Goal: Find specific page/section: Find specific page/section

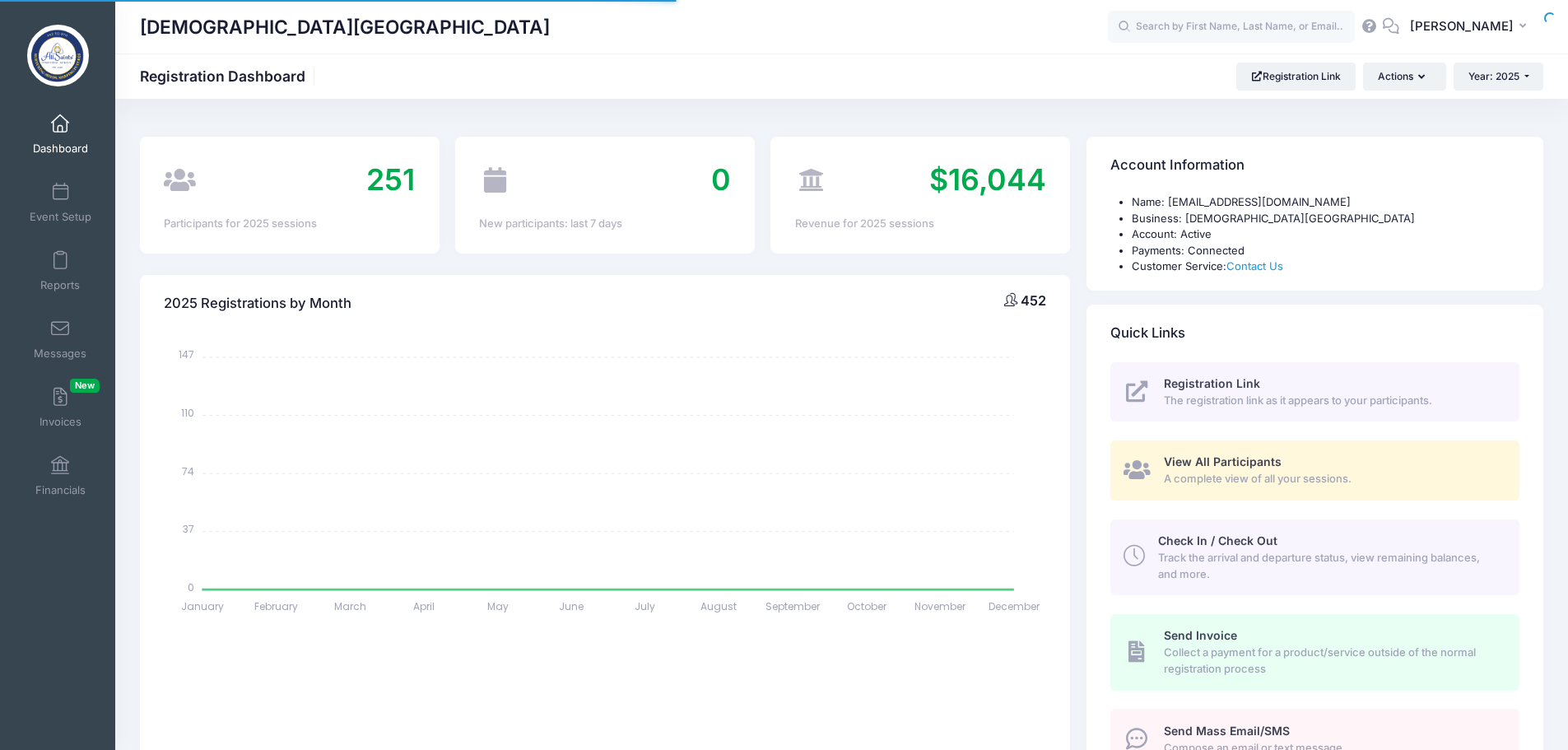
select select
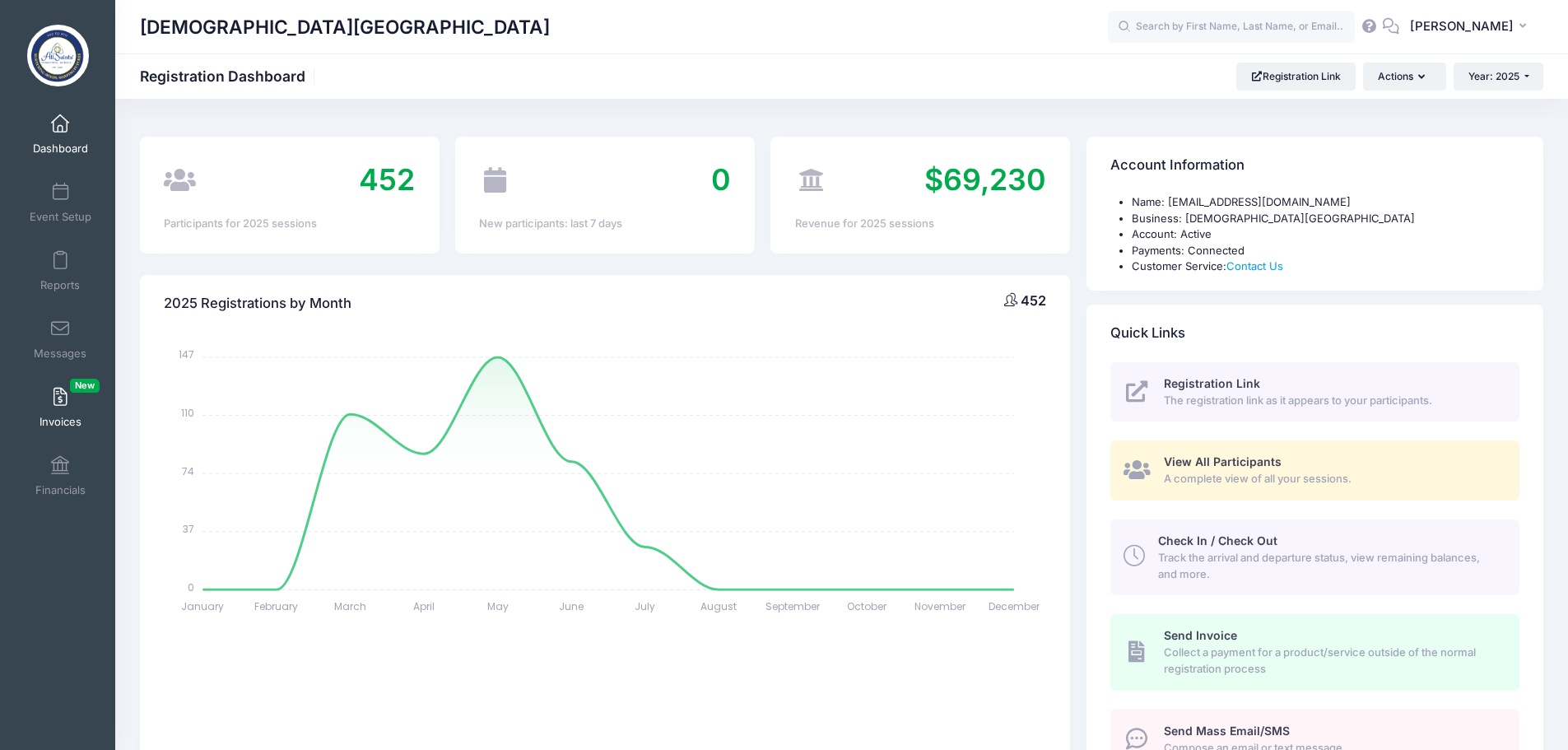
click at [60, 406] on span at bounding box center [60, 398] width 0 height 18
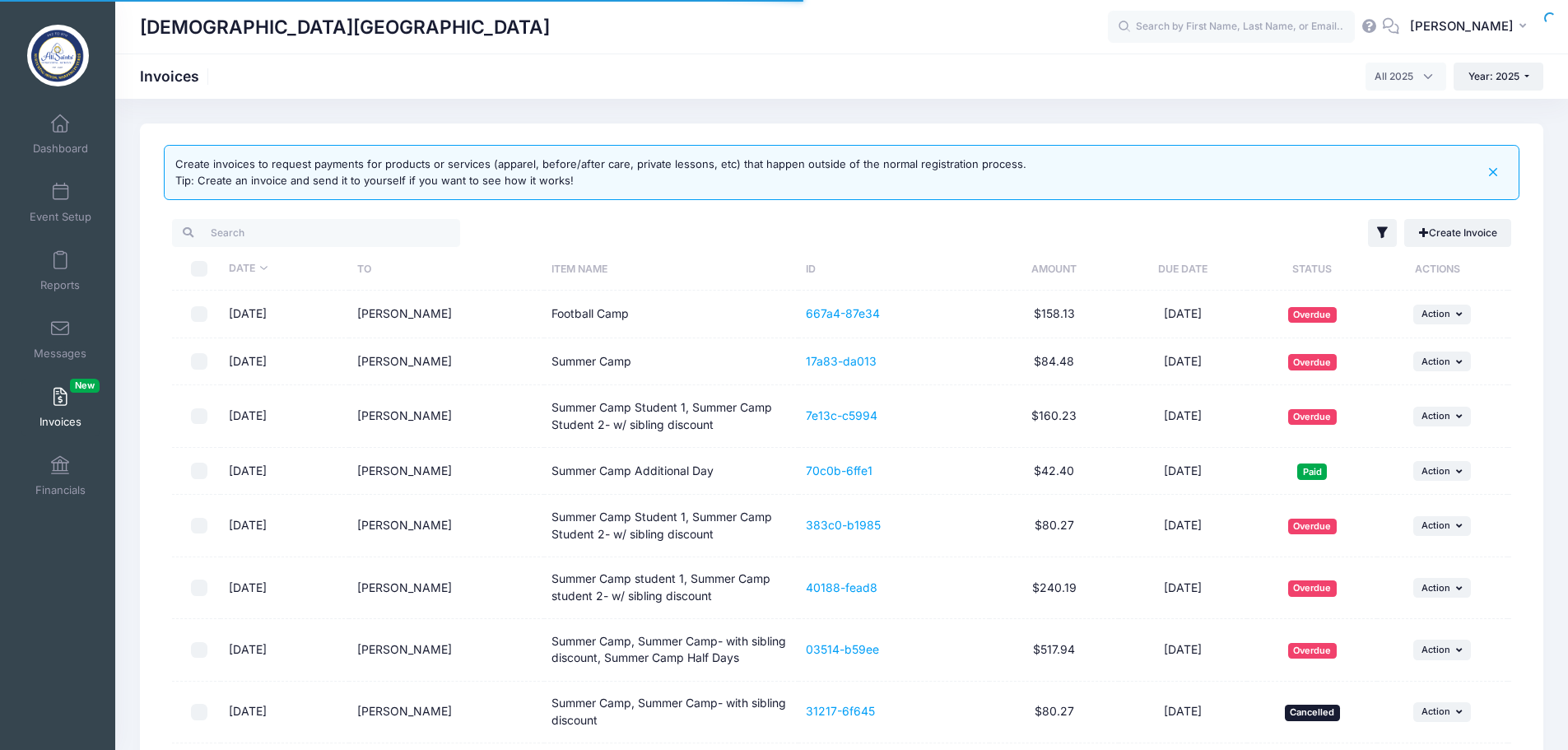
select select
click at [60, 466] on span at bounding box center [60, 466] width 0 height 18
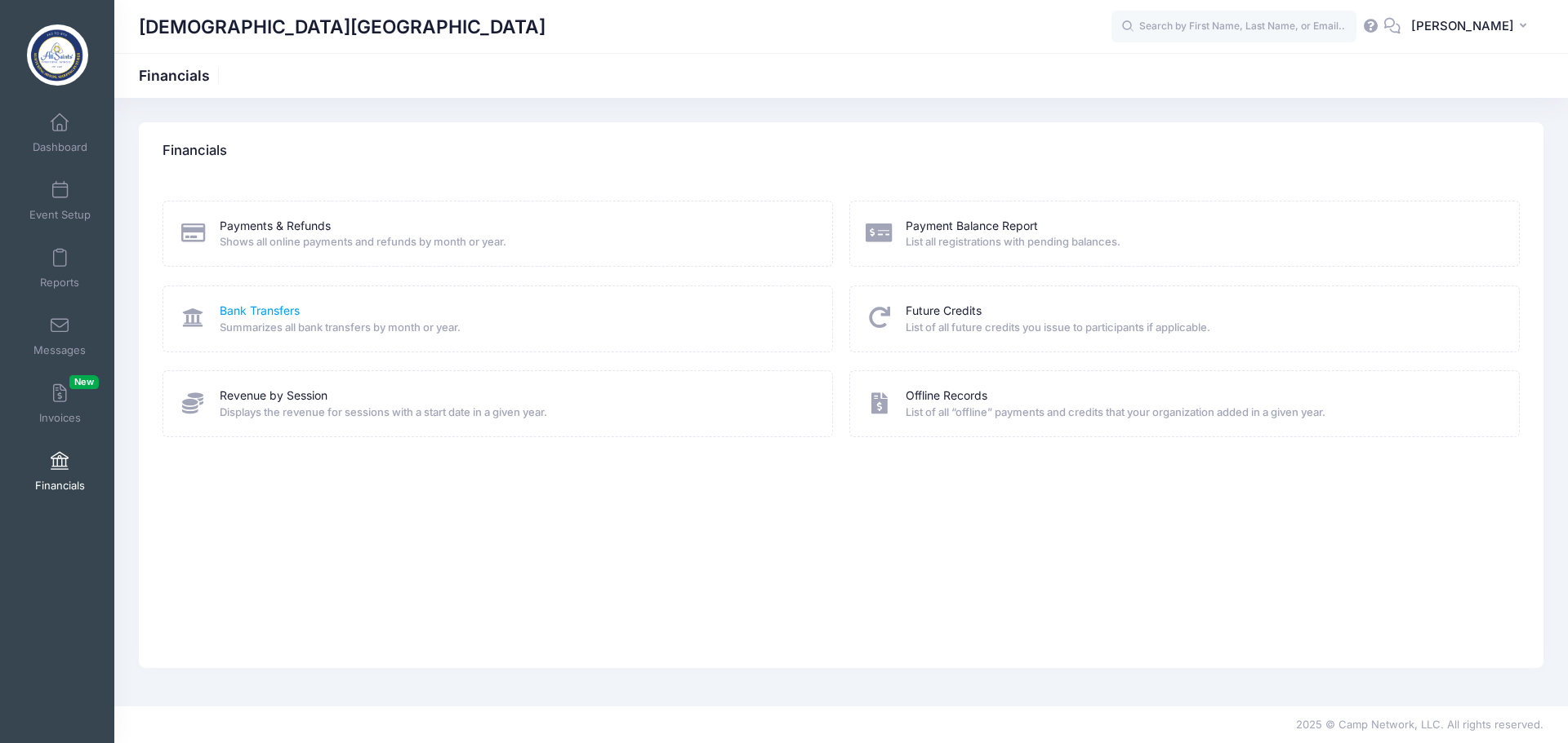
click at [280, 306] on link "Bank Transfers" at bounding box center [259, 310] width 80 height 17
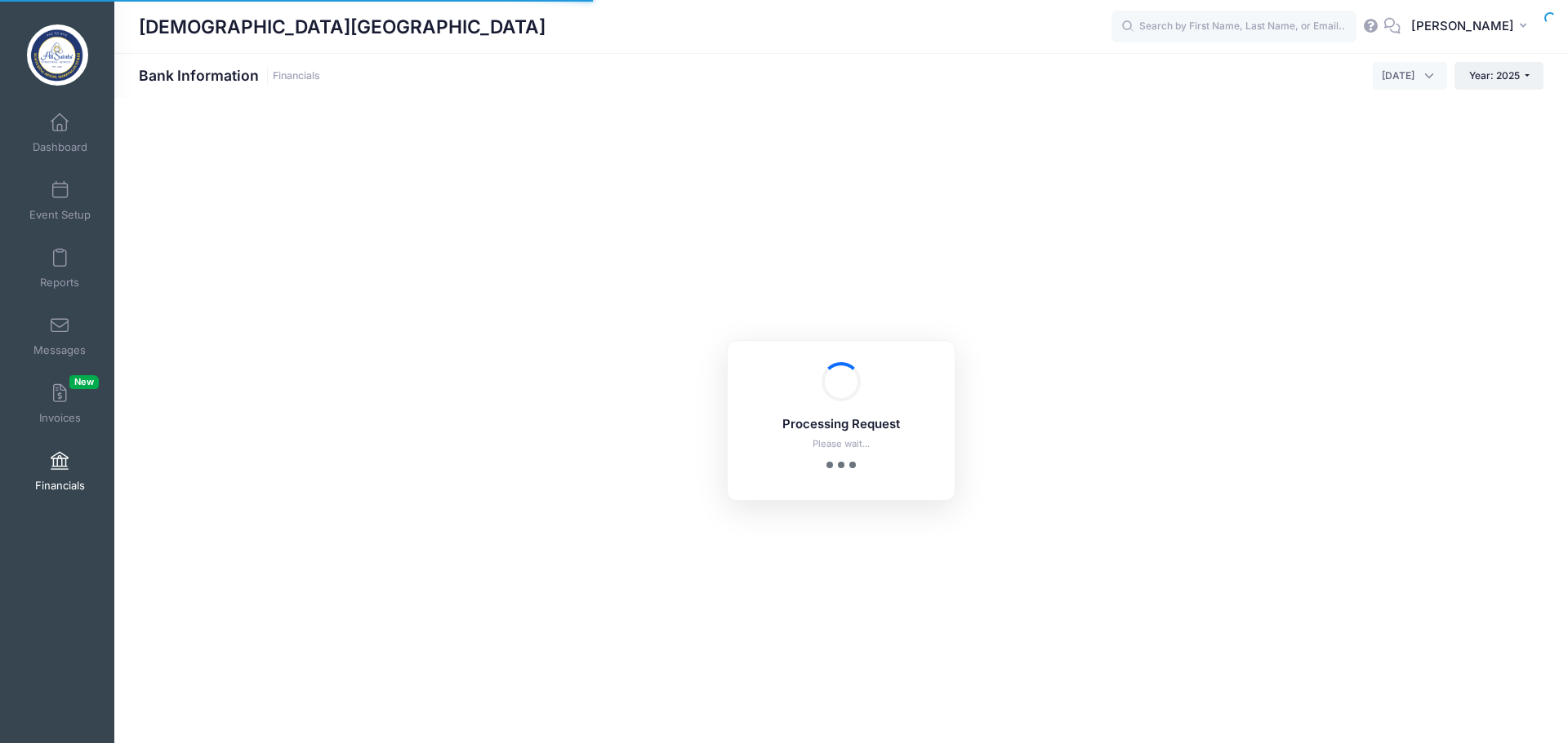
select select "10"
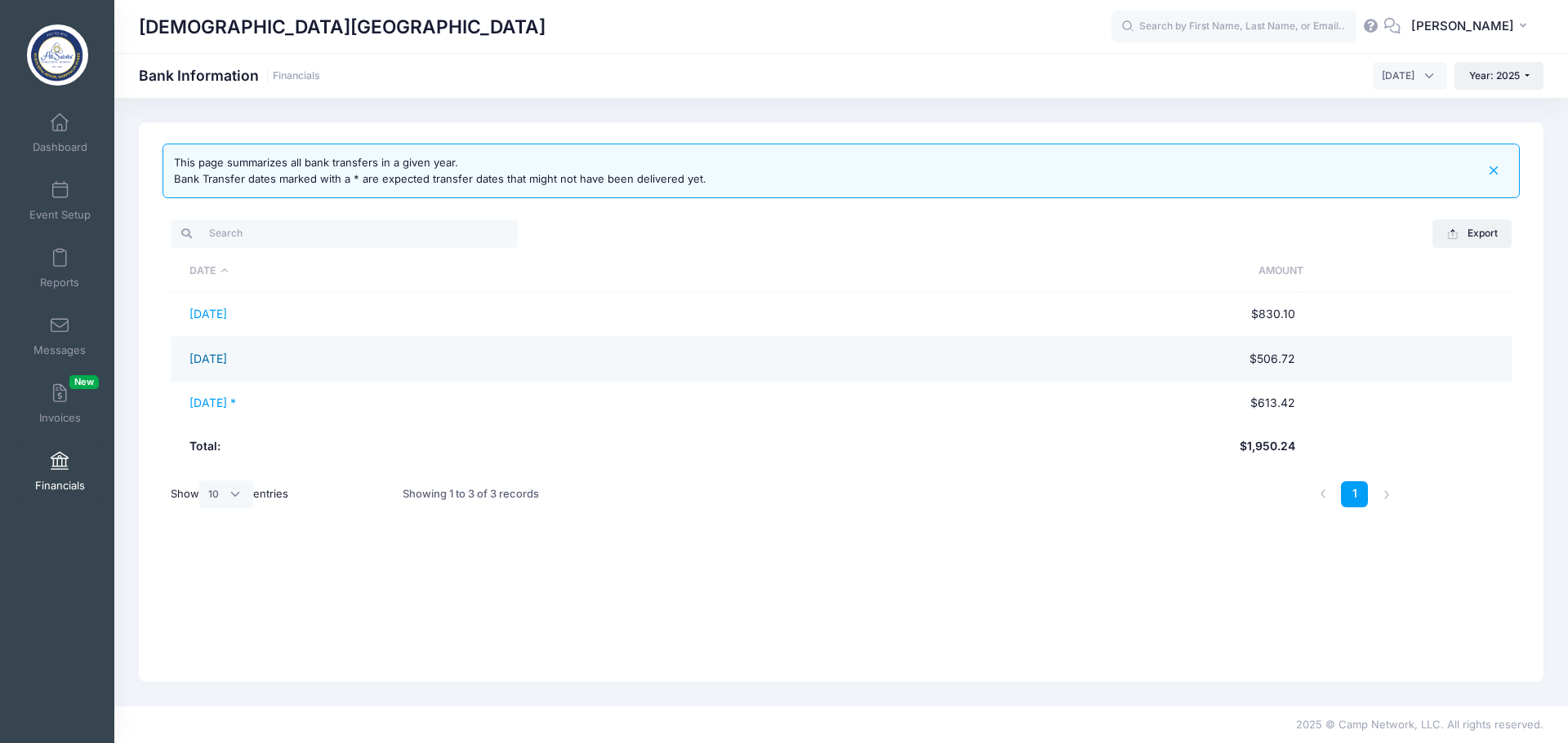
click at [226, 363] on link "[DATE]" at bounding box center [209, 359] width 38 height 14
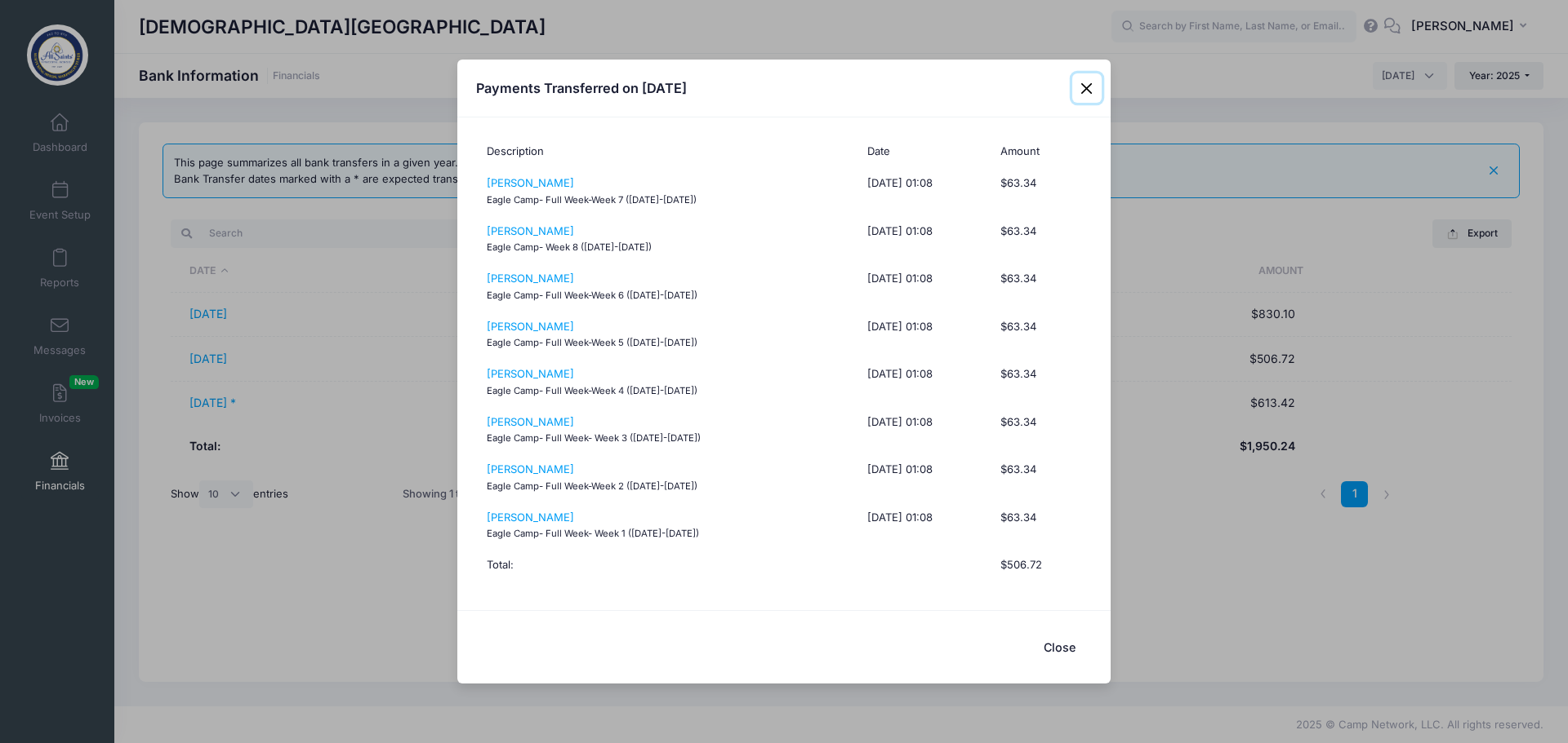
click at [1090, 88] on button "Close" at bounding box center [1087, 88] width 30 height 30
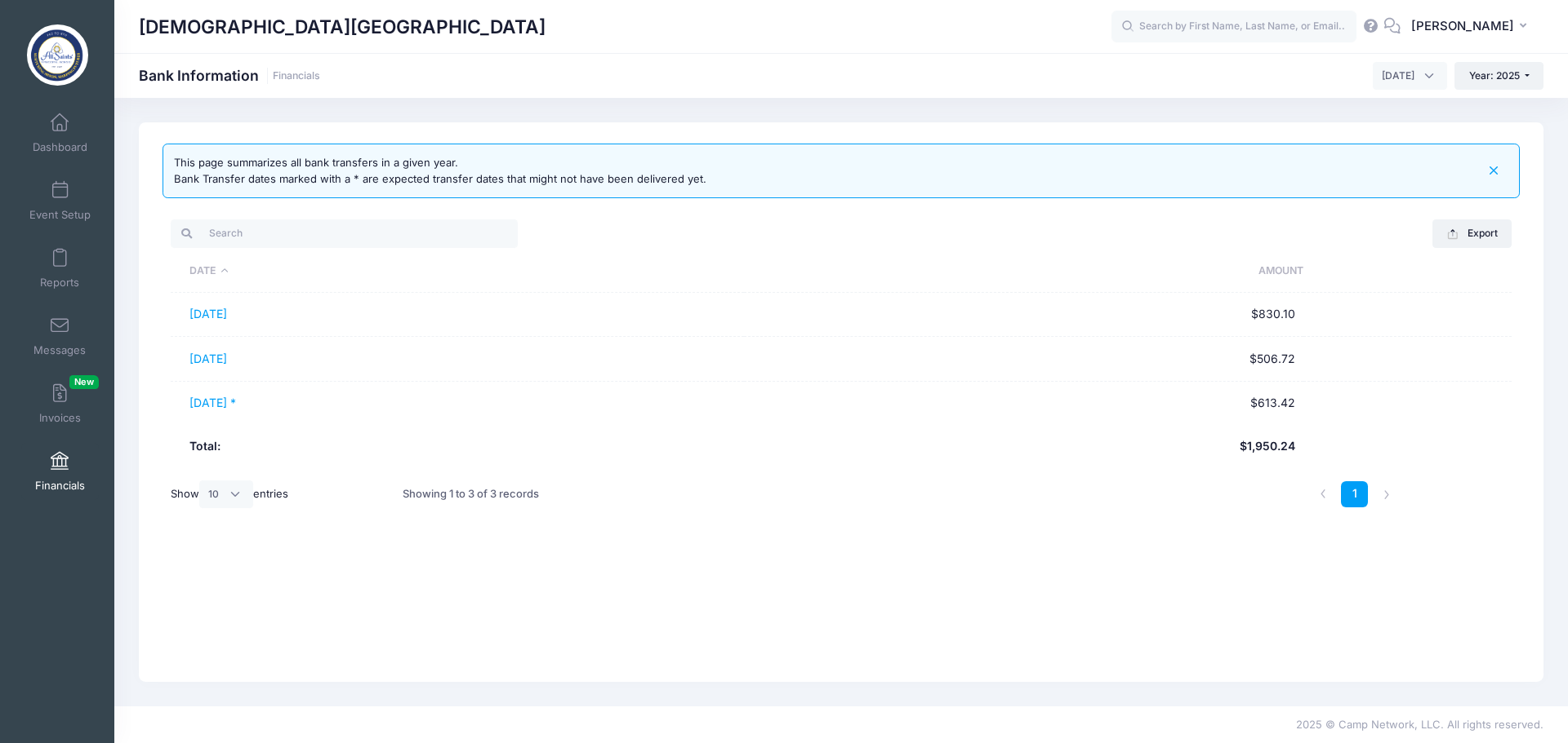
click at [828, 609] on div "This page summarizes all bank transfers in a given year. Bank Transfer dates ma…" at bounding box center [840, 402] width 1404 height 560
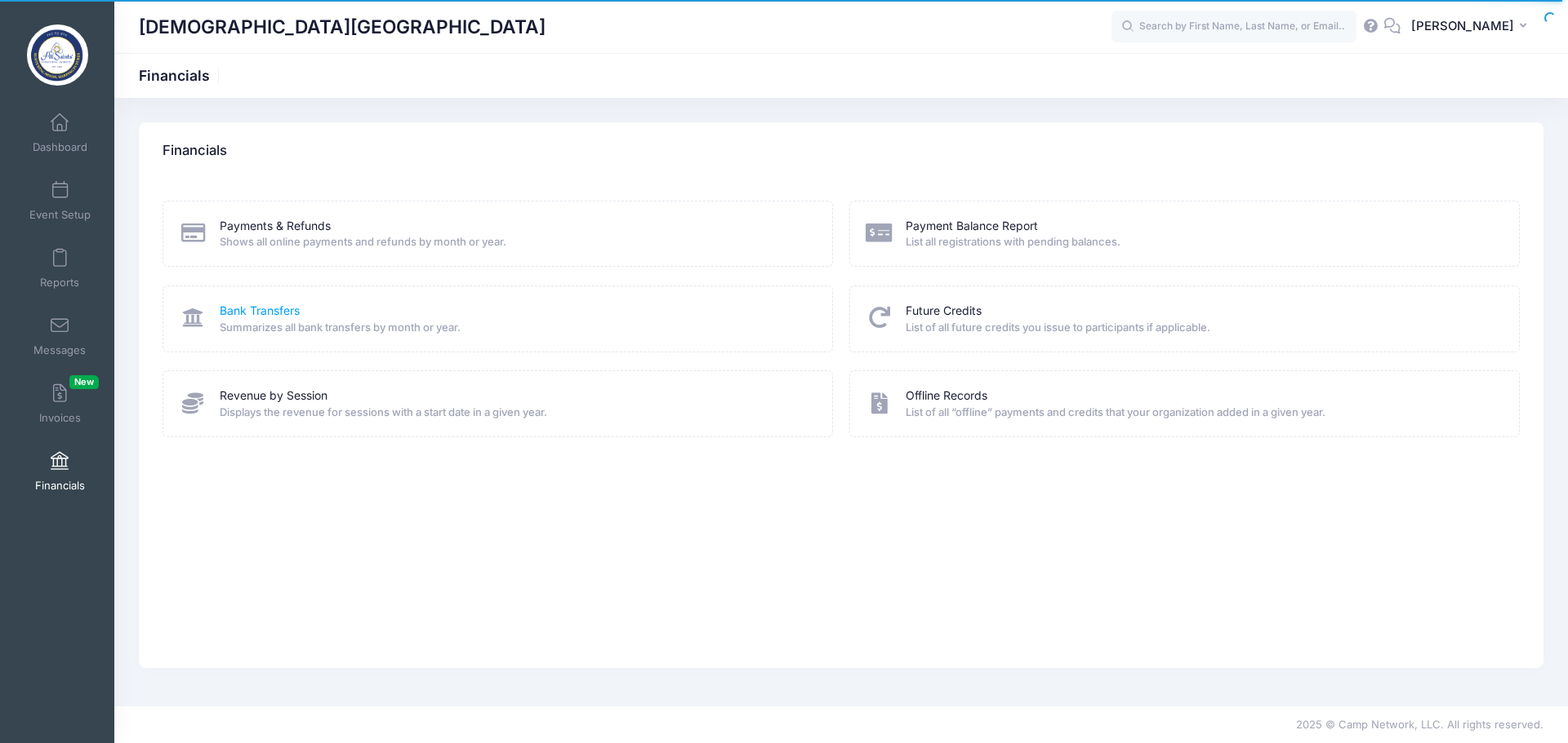
click at [253, 306] on link "Bank Transfers" at bounding box center [259, 310] width 80 height 17
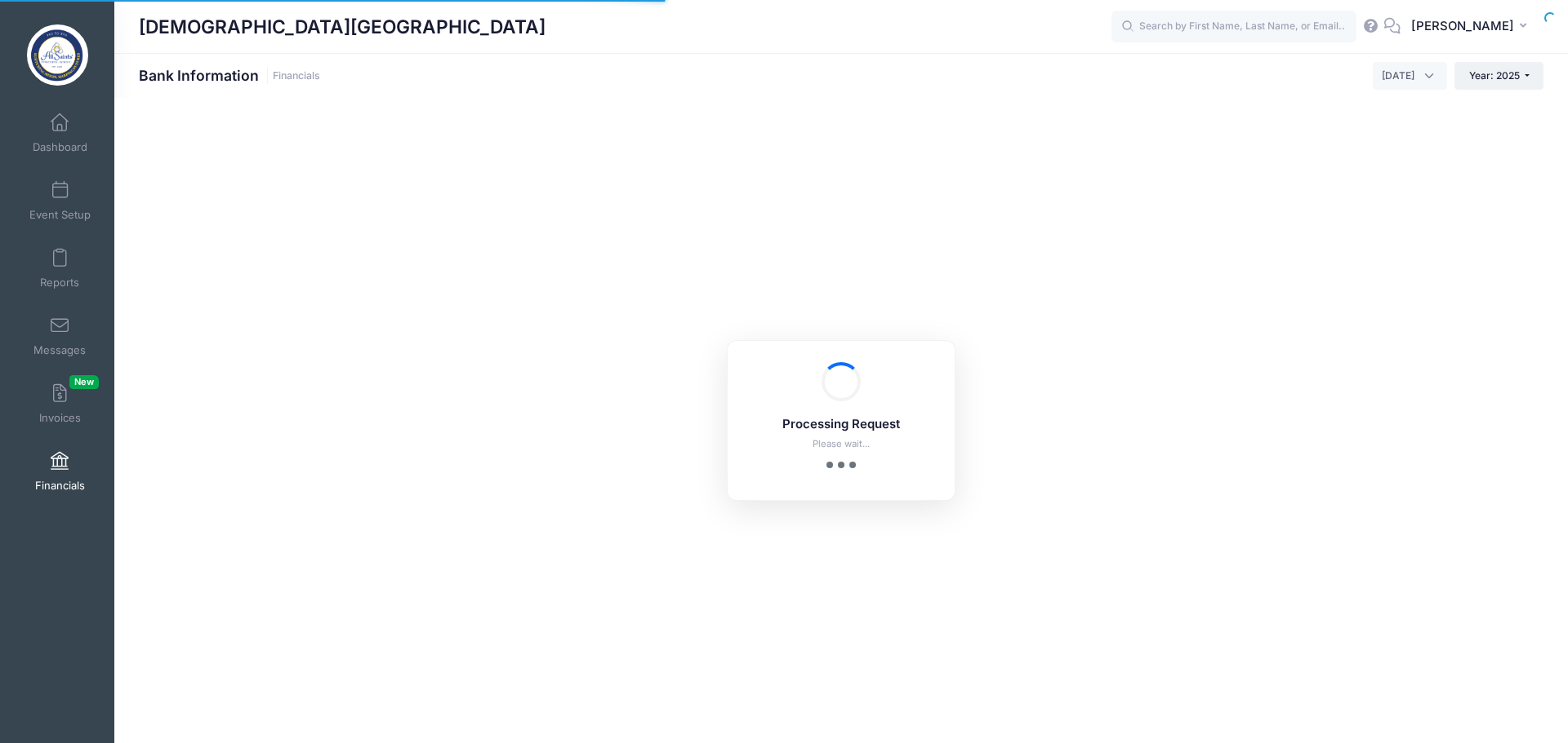
select select "10"
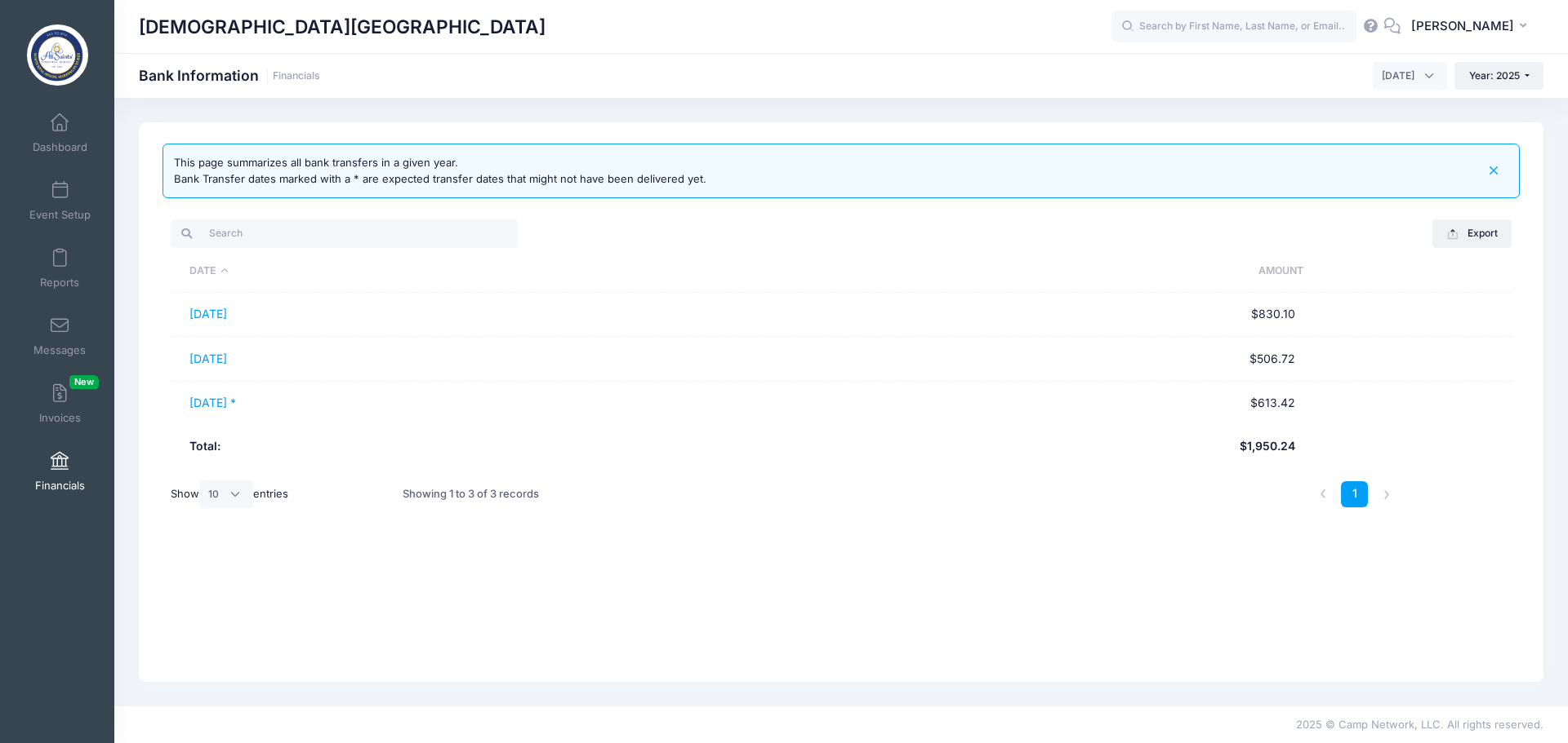
click at [1422, 76] on span "[DATE]" at bounding box center [1409, 76] width 74 height 28
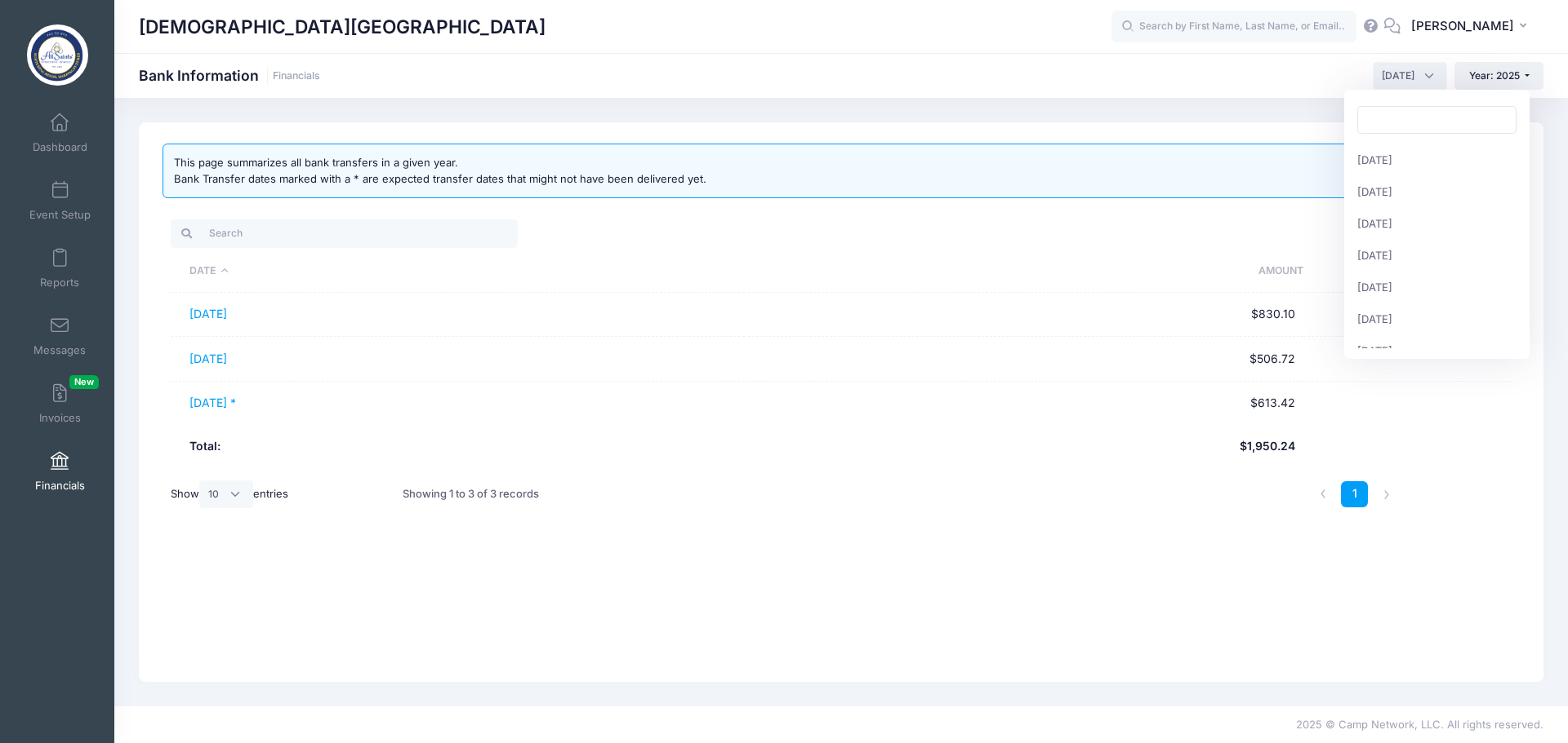
scroll to position [159, 0]
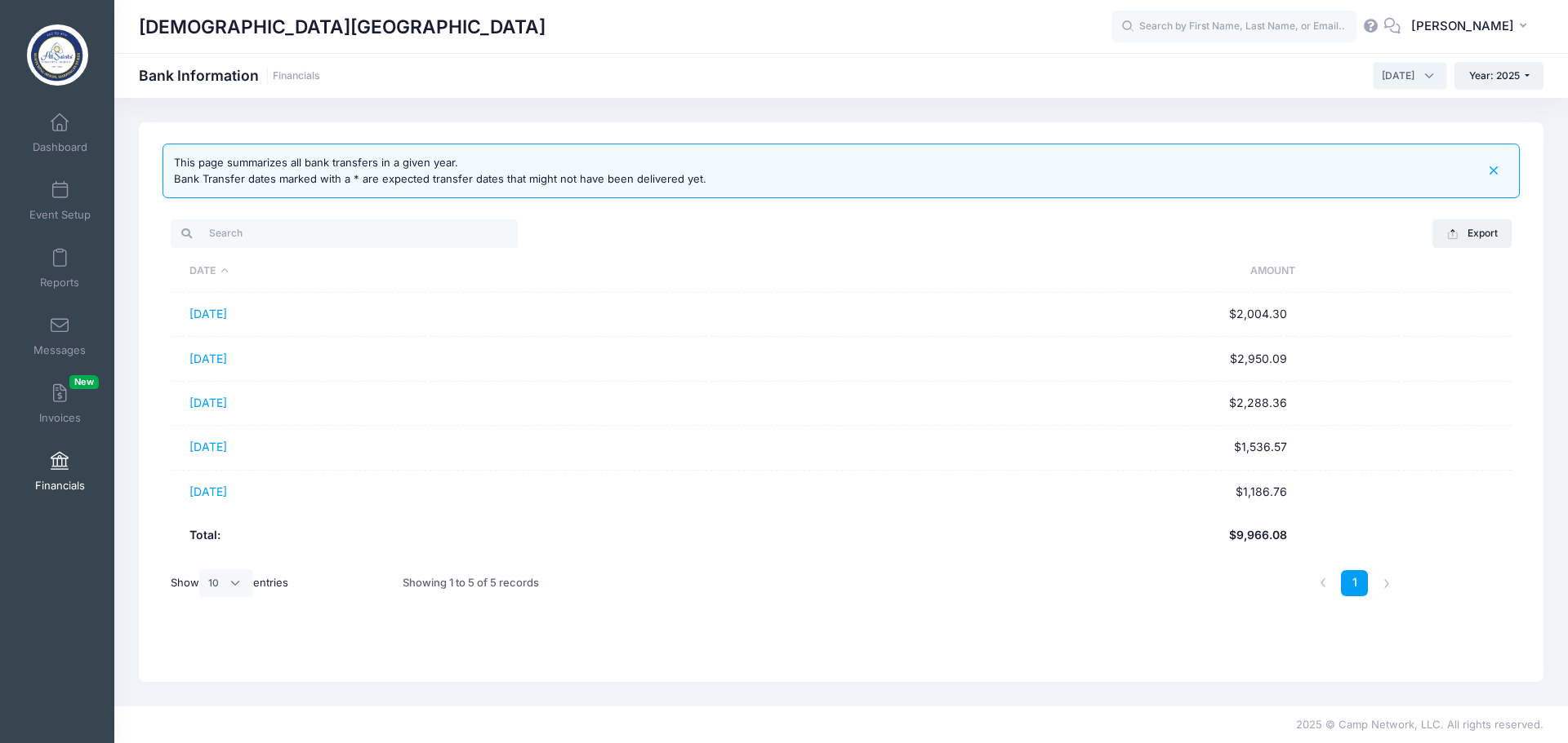
click at [1418, 76] on span "[DATE]" at bounding box center [1409, 76] width 74 height 28
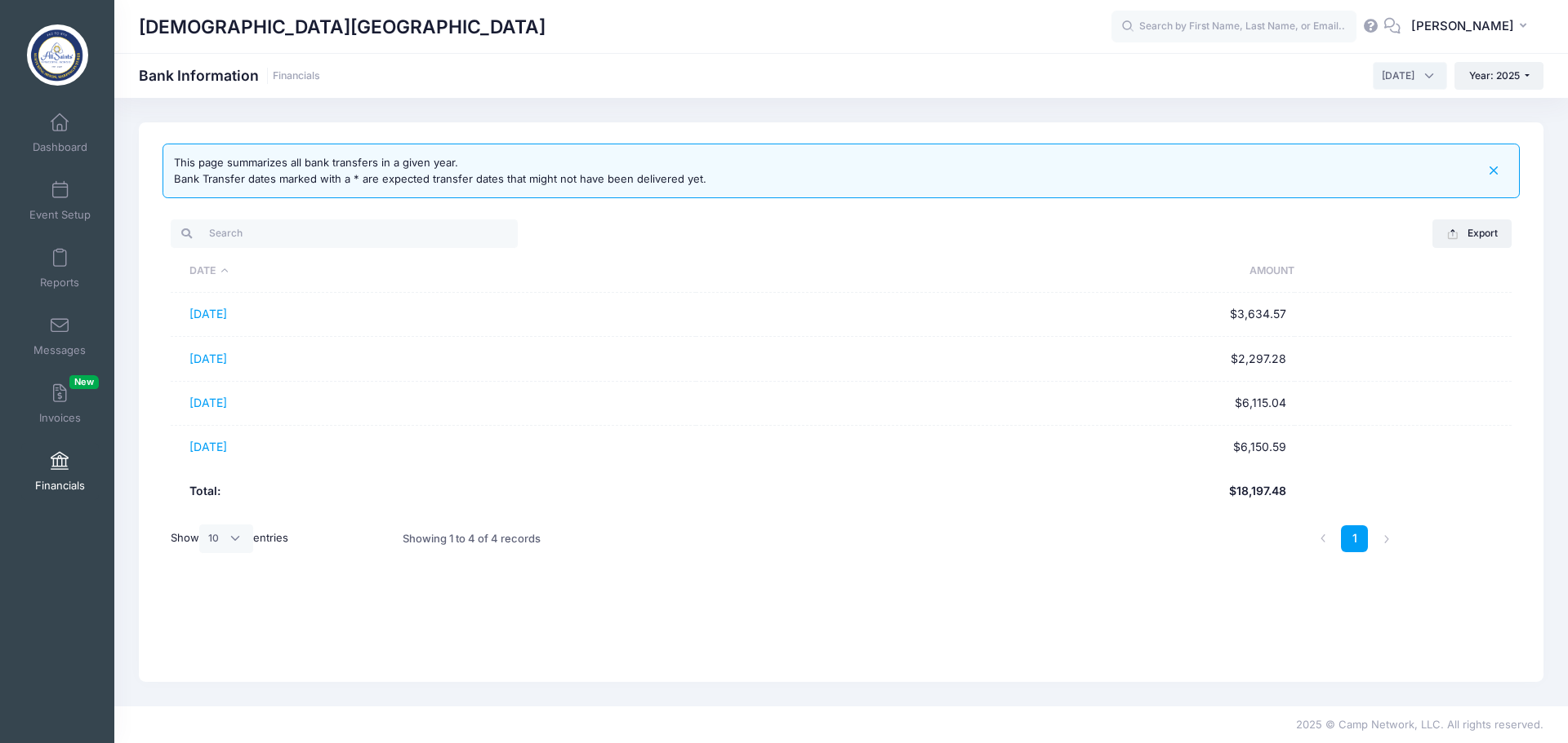
click at [1428, 82] on span "[DATE]" at bounding box center [1409, 76] width 74 height 28
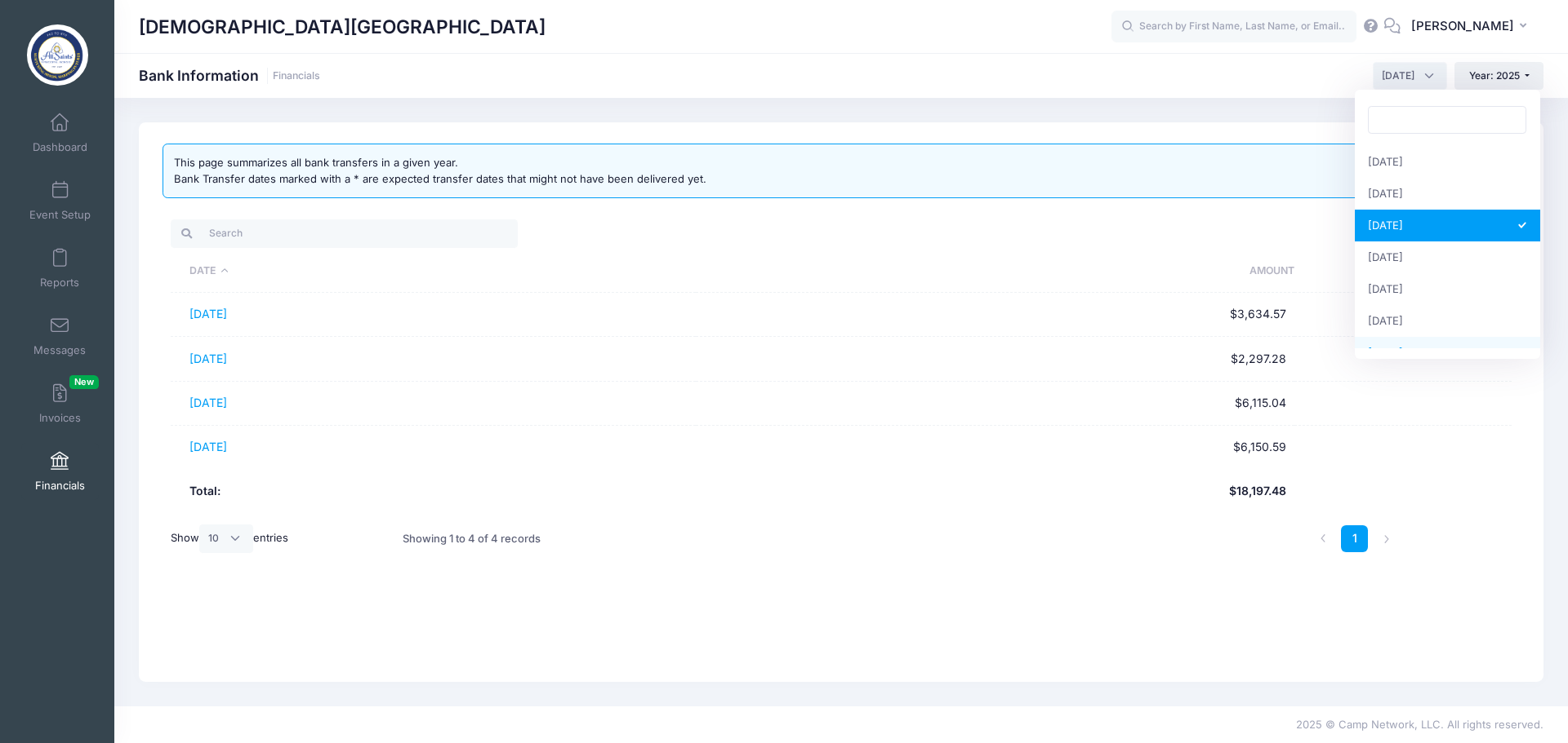
scroll to position [163, 0]
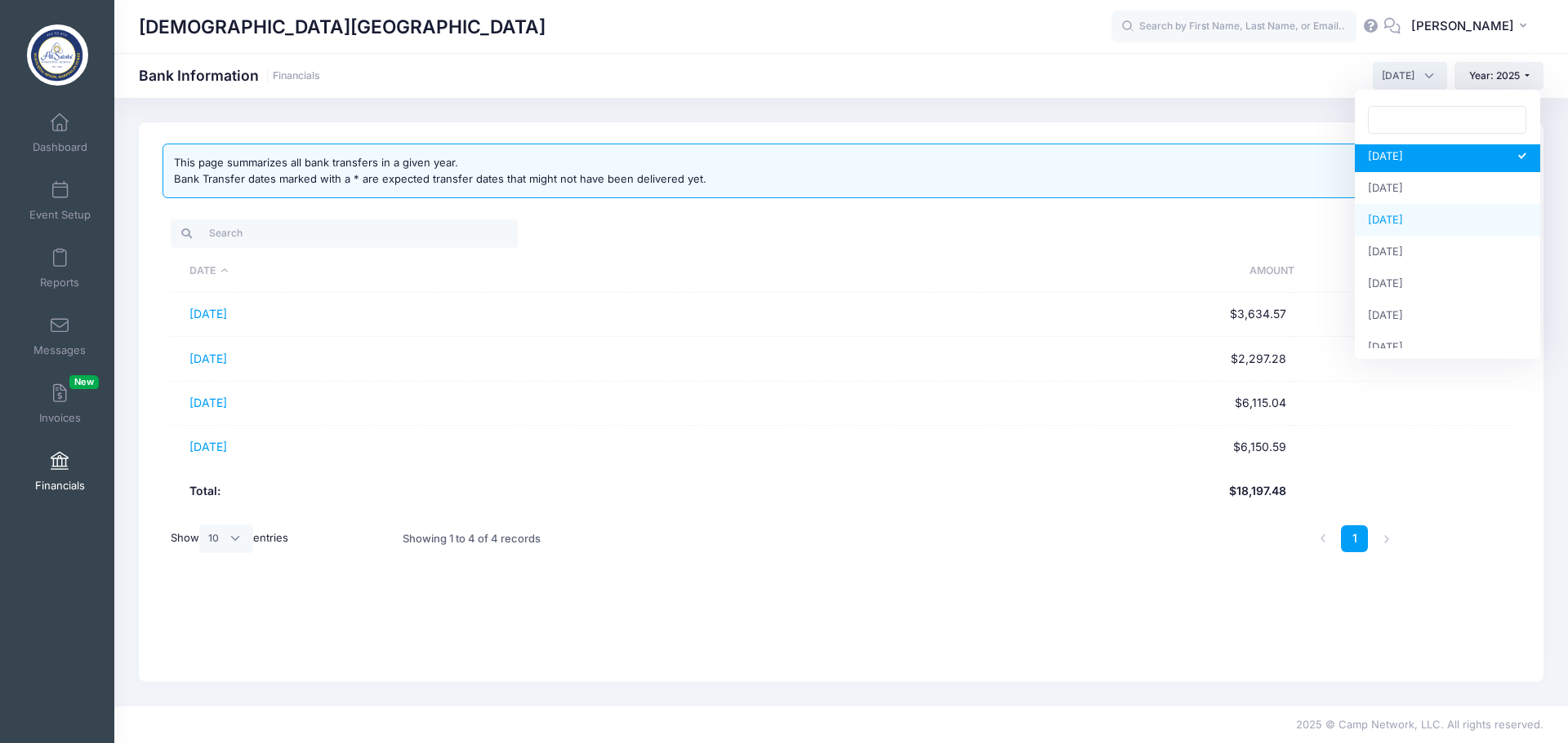
select select "8"
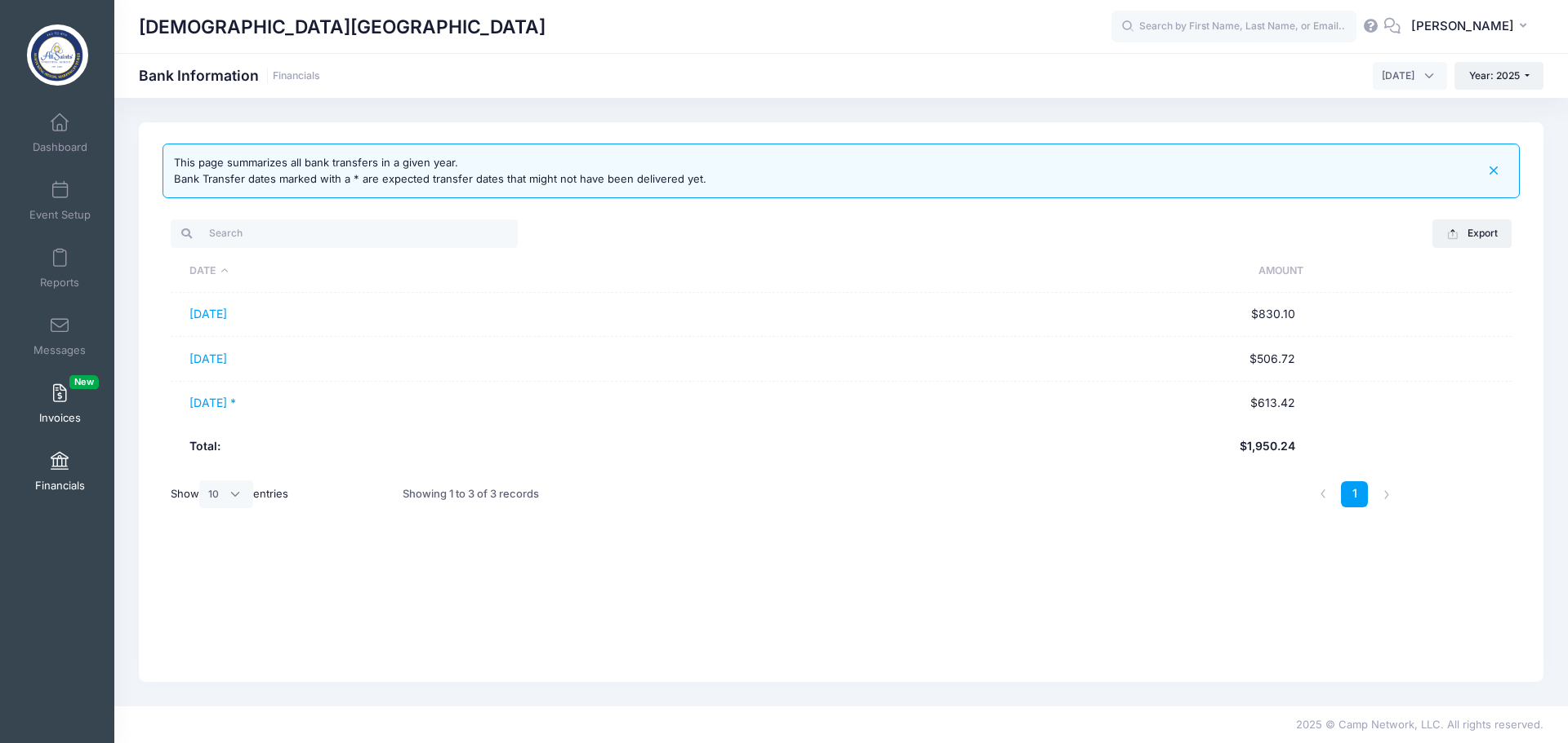
click at [52, 416] on span "Invoices New" at bounding box center [60, 418] width 42 height 14
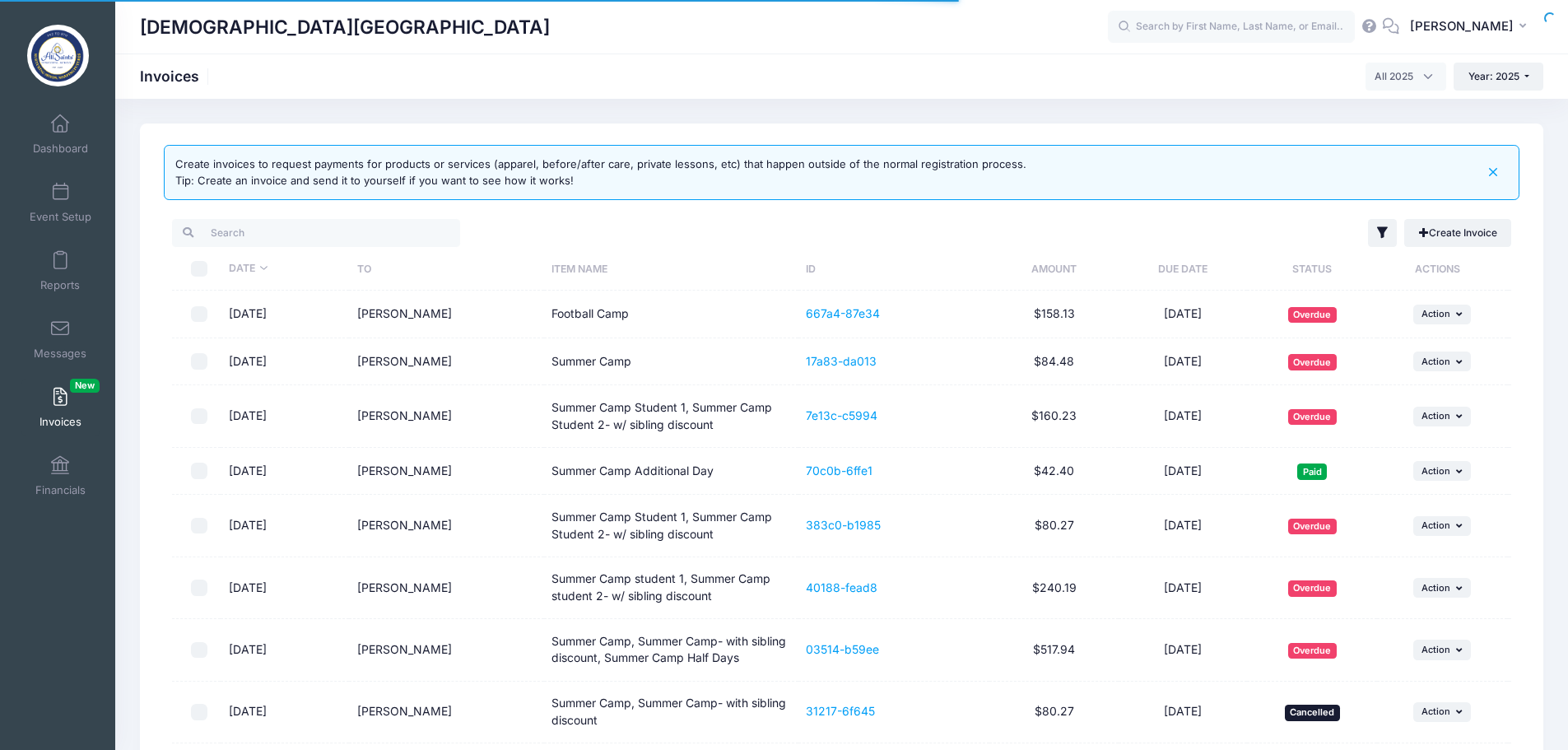
select select
